Goal: Transaction & Acquisition: Book appointment/travel/reservation

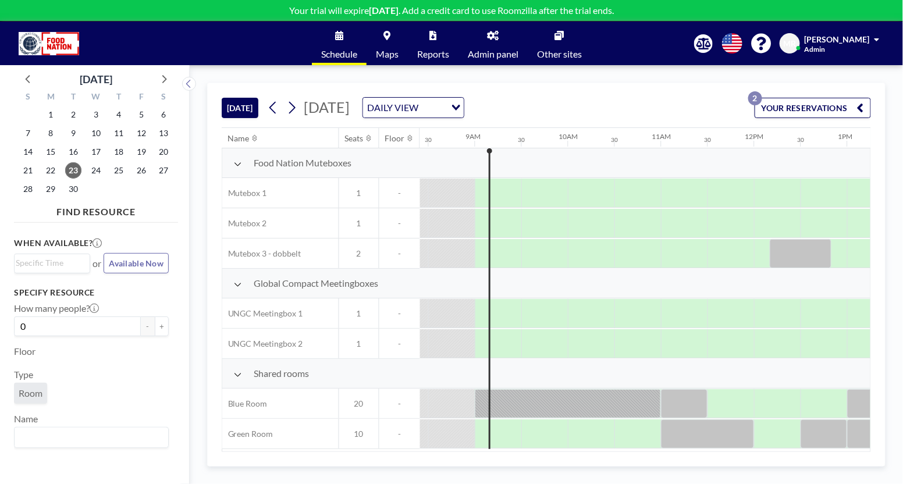
scroll to position [0, 791]
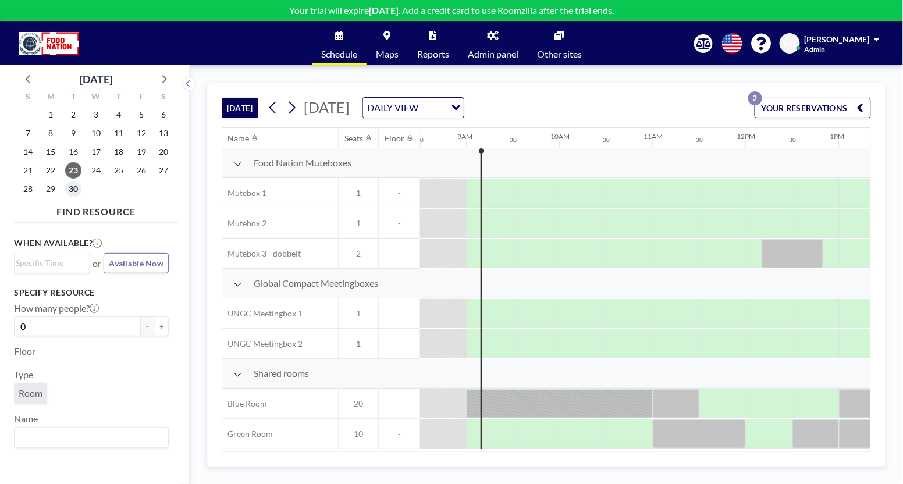
click at [72, 188] on span "30" at bounding box center [73, 189] width 16 height 16
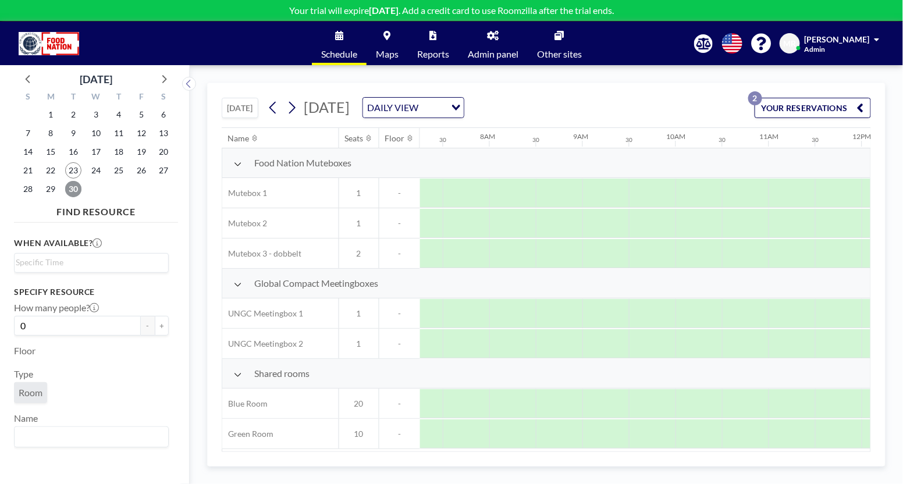
scroll to position [3, 649]
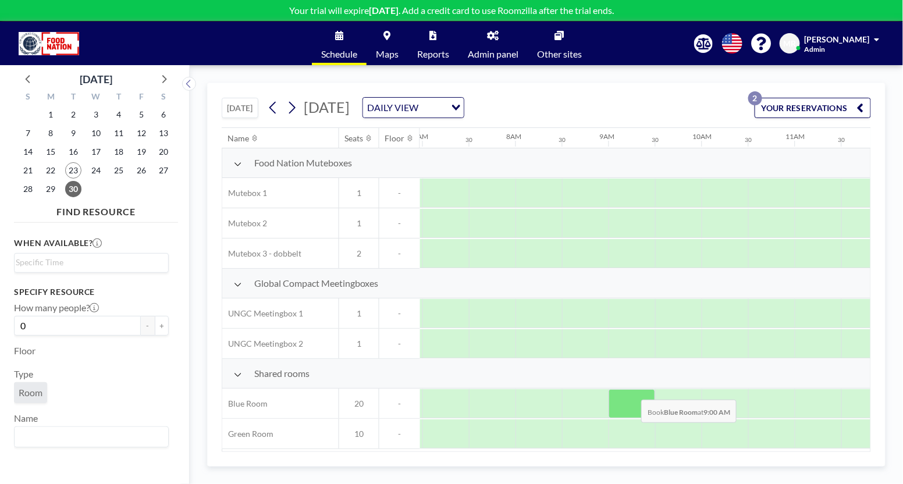
click at [633, 389] on div at bounding box center [632, 403] width 47 height 29
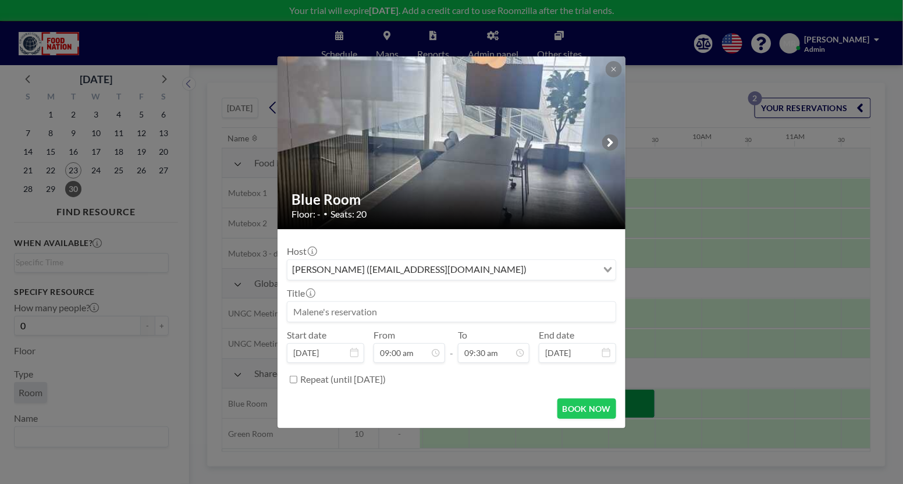
click at [299, 314] on input at bounding box center [451, 312] width 328 height 20
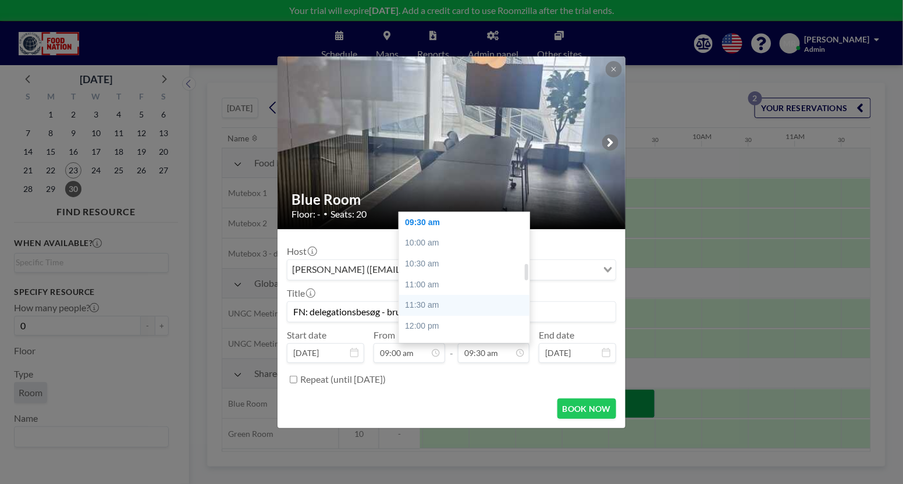
scroll to position [568, 0]
type input "FN: delegationsbesøg - bruge borde"
click at [443, 236] on div "02:00 pm" at bounding box center [468, 234] width 139 height 21
type input "02:00 pm"
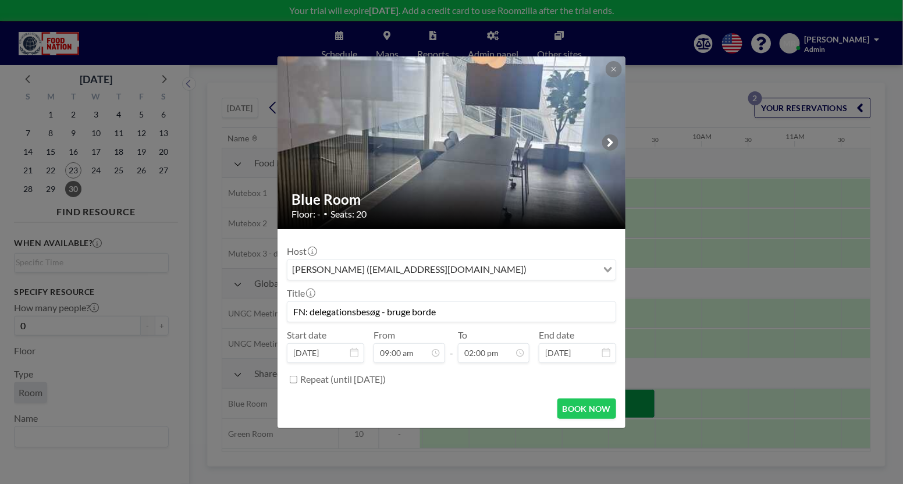
scroll to position [373, 0]
click at [594, 410] on button "BOOK NOW" at bounding box center [586, 409] width 59 height 20
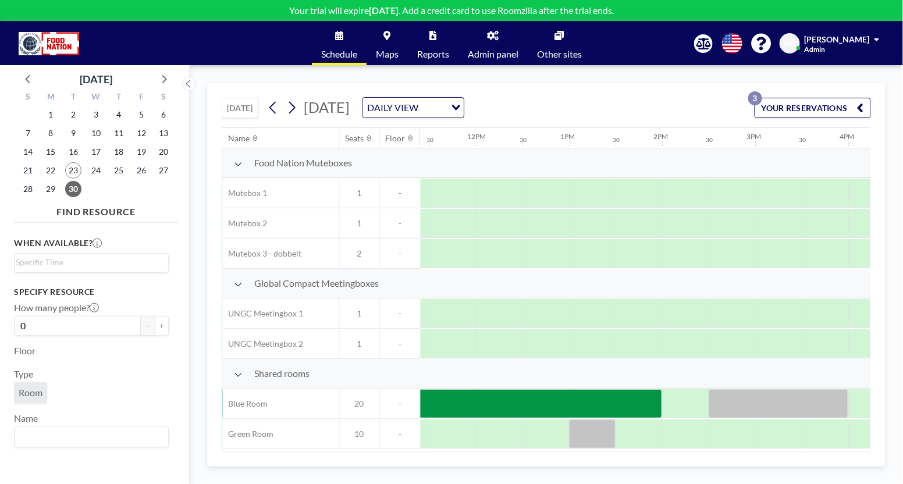
scroll to position [3, 1096]
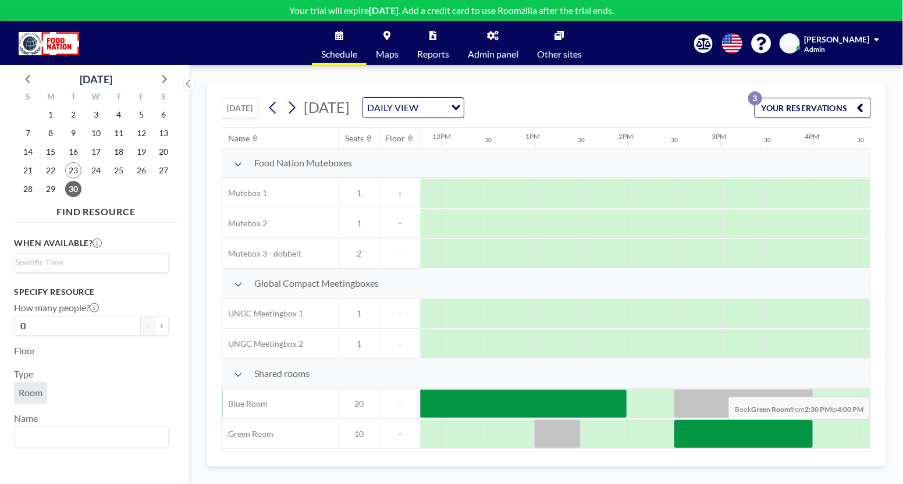
drag, startPoint x: 692, startPoint y: 424, endPoint x: 793, endPoint y: 427, distance: 100.7
click at [793, 427] on div at bounding box center [744, 434] width 140 height 29
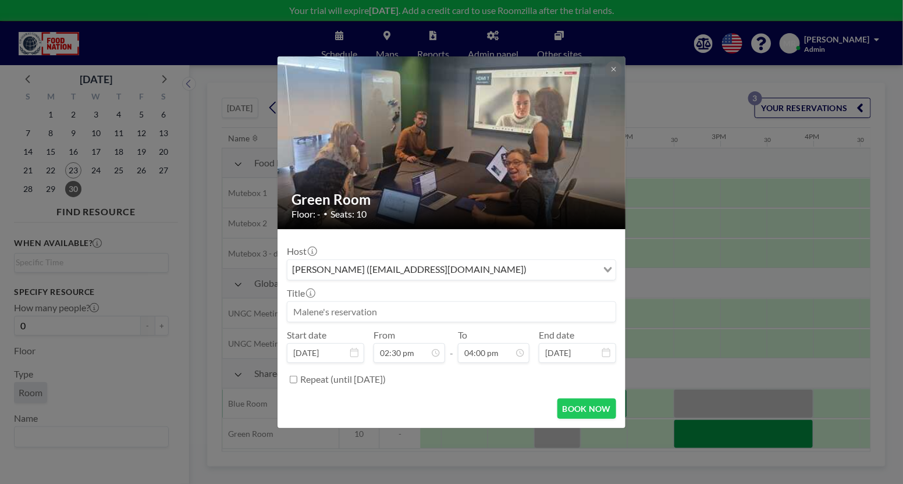
scroll to position [600, 0]
click at [462, 311] on input at bounding box center [451, 312] width 328 height 20
type input "FN: Natascha GFT"
click at [584, 405] on button "BOOK NOW" at bounding box center [586, 409] width 59 height 20
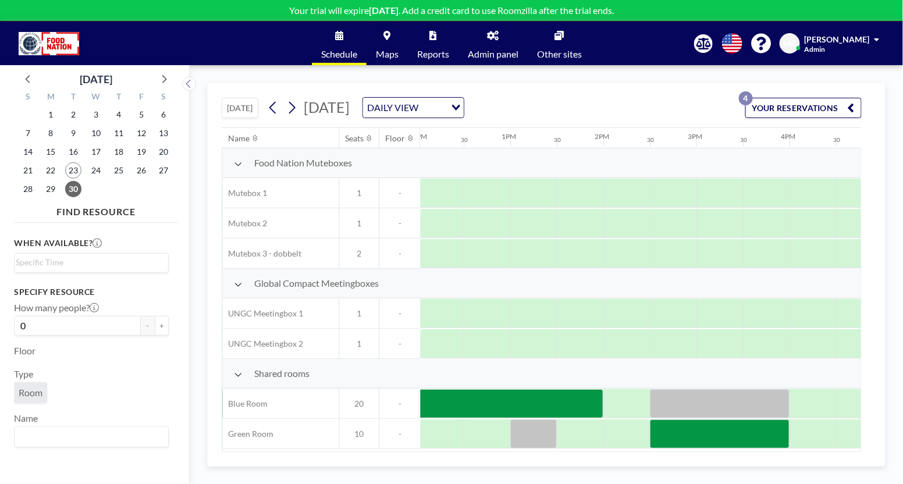
scroll to position [3, 1131]
